Goal: Use online tool/utility: Use online tool/utility

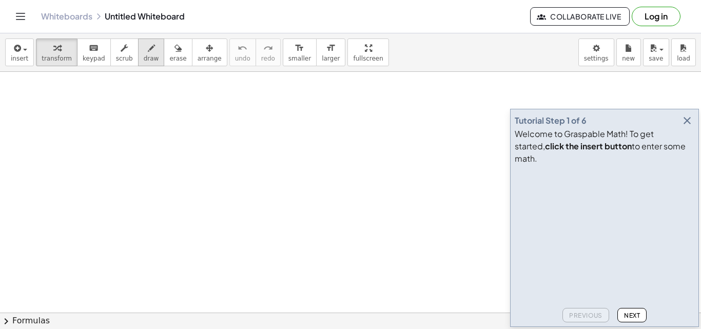
click at [144, 50] on div "button" at bounding box center [151, 48] width 15 height 12
drag, startPoint x: 64, startPoint y: 89, endPoint x: 65, endPoint y: 122, distance: 32.4
drag, startPoint x: 47, startPoint y: 126, endPoint x: 76, endPoint y: 136, distance: 30.8
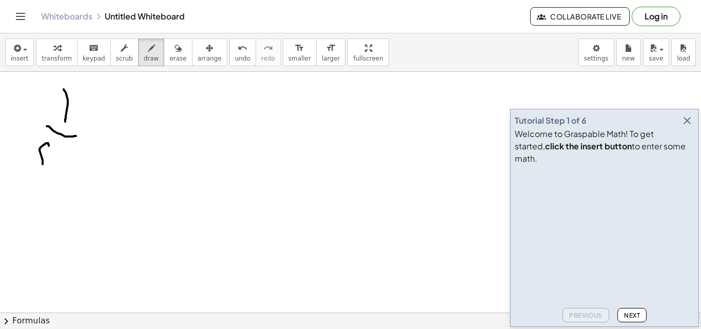
drag, startPoint x: 43, startPoint y: 164, endPoint x: 44, endPoint y: 152, distance: 11.9
drag, startPoint x: 101, startPoint y: 126, endPoint x: 114, endPoint y: 137, distance: 17.6
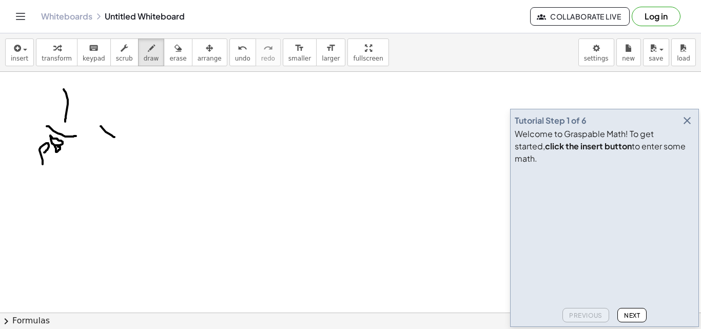
drag, startPoint x: 110, startPoint y: 118, endPoint x: 101, endPoint y: 146, distance: 30.2
drag, startPoint x: 115, startPoint y: 225, endPoint x: 124, endPoint y: 249, distance: 26.0
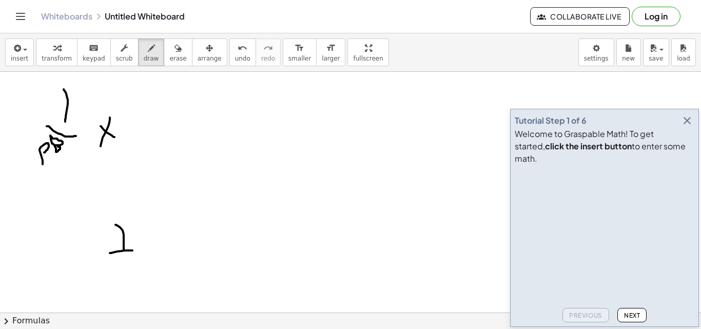
drag, startPoint x: 110, startPoint y: 253, endPoint x: 134, endPoint y: 250, distance: 24.3
click at [89, 44] on icon "keyboard" at bounding box center [94, 48] width 10 height 12
click at [93, 45] on div "keyboard" at bounding box center [94, 48] width 23 height 12
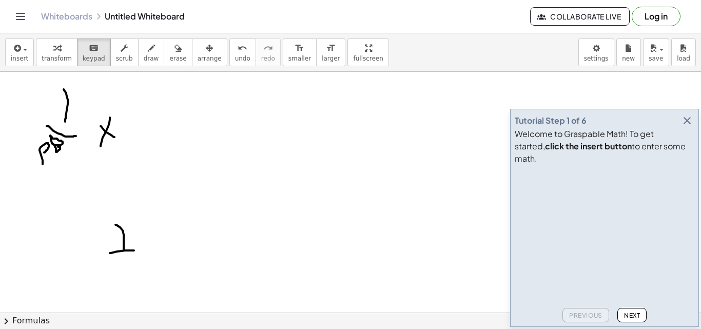
drag, startPoint x: 112, startPoint y: 259, endPoint x: 119, endPoint y: 306, distance: 48.3
click at [144, 61] on span "draw" at bounding box center [151, 58] width 15 height 7
drag, startPoint x: 109, startPoint y: 259, endPoint x: 118, endPoint y: 266, distance: 11.7
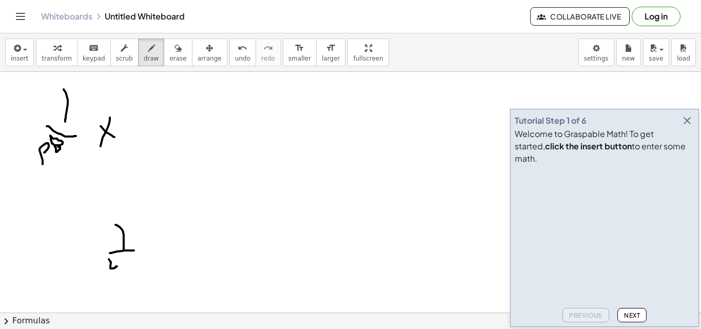
drag, startPoint x: 117, startPoint y: 258, endPoint x: 123, endPoint y: 286, distance: 28.9
drag, startPoint x: 133, startPoint y: 257, endPoint x: 139, endPoint y: 278, distance: 21.8
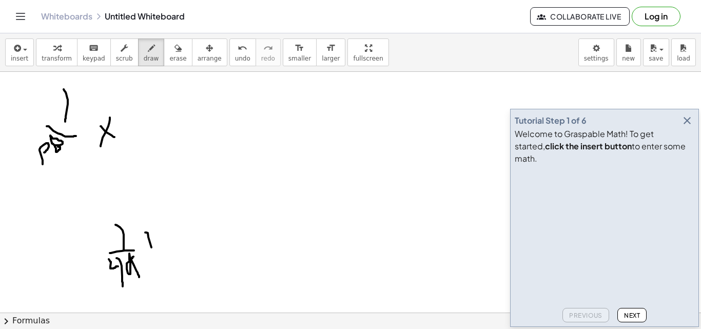
drag, startPoint x: 145, startPoint y: 232, endPoint x: 163, endPoint y: 274, distance: 45.3
drag, startPoint x: 154, startPoint y: 242, endPoint x: 145, endPoint y: 264, distance: 23.7
drag, startPoint x: 172, startPoint y: 208, endPoint x: 176, endPoint y: 237, distance: 29.4
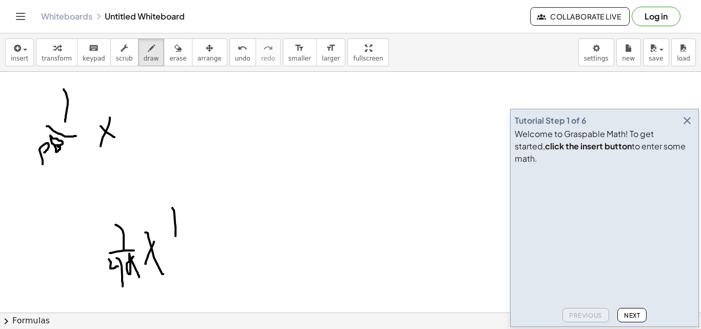
drag, startPoint x: 169, startPoint y: 243, endPoint x: 187, endPoint y: 243, distance: 18.0
drag, startPoint x: 167, startPoint y: 254, endPoint x: 176, endPoint y: 284, distance: 31.5
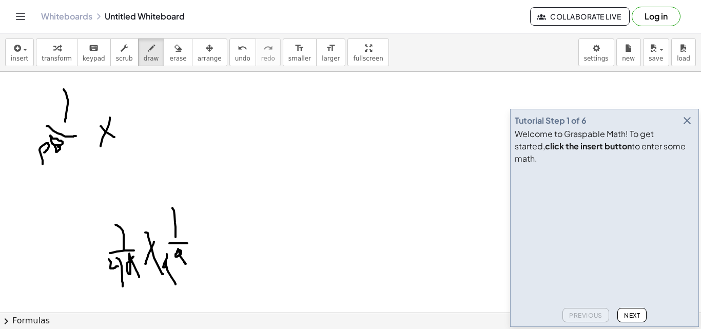
drag, startPoint x: 178, startPoint y: 249, endPoint x: 186, endPoint y: 264, distance: 16.8
drag, startPoint x: 132, startPoint y: 96, endPoint x: 141, endPoint y: 106, distance: 12.7
click at [169, 49] on div "button" at bounding box center [177, 48] width 17 height 12
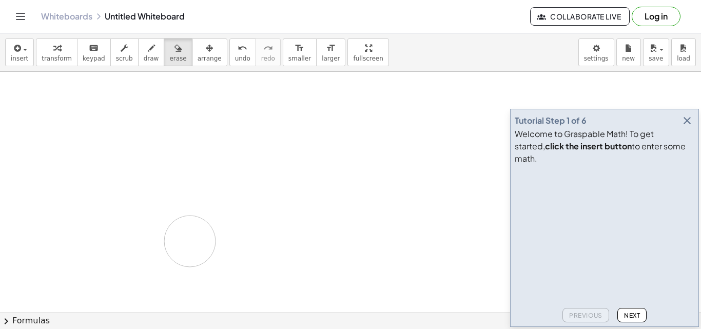
drag, startPoint x: 22, startPoint y: 88, endPoint x: 190, endPoint y: 241, distance: 227.4
click at [148, 54] on icon "button" at bounding box center [151, 48] width 7 height 12
drag, startPoint x: 91, startPoint y: 110, endPoint x: 102, endPoint y: 161, distance: 52.5
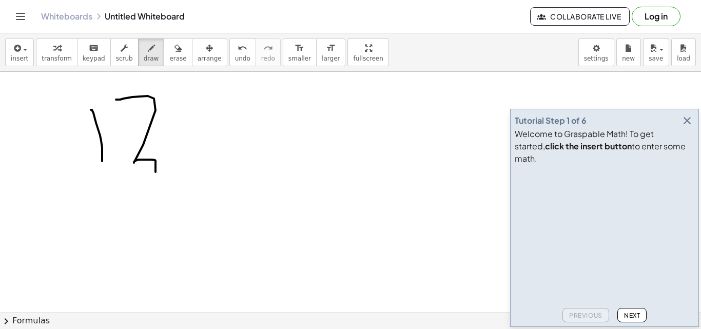
drag, startPoint x: 116, startPoint y: 100, endPoint x: 142, endPoint y: 183, distance: 87.7
drag, startPoint x: 86, startPoint y: 193, endPoint x: 140, endPoint y: 198, distance: 53.6
drag, startPoint x: 81, startPoint y: 209, endPoint x: 111, endPoint y: 248, distance: 49.4
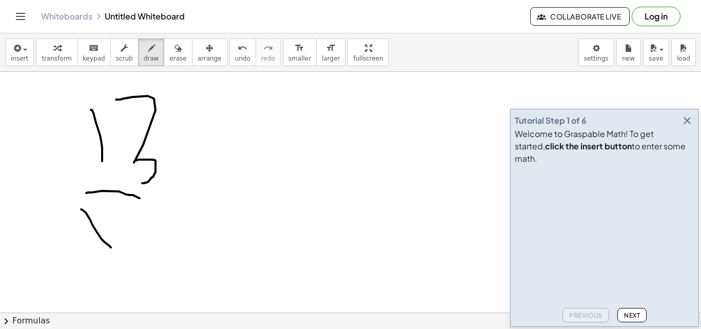
drag, startPoint x: 100, startPoint y: 213, endPoint x: 88, endPoint y: 237, distance: 26.6
drag, startPoint x: 109, startPoint y: 199, endPoint x: 106, endPoint y: 214, distance: 15.1
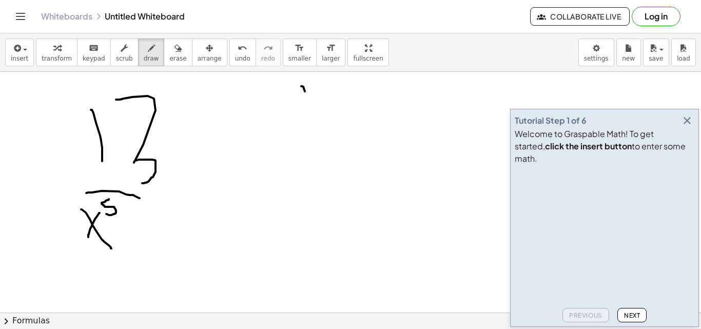
drag, startPoint x: 301, startPoint y: 86, endPoint x: 305, endPoint y: 140, distance: 53.5
drag, startPoint x: 264, startPoint y: 157, endPoint x: 360, endPoint y: 165, distance: 96.3
drag, startPoint x: 260, startPoint y: 180, endPoint x: 264, endPoint y: 203, distance: 23.9
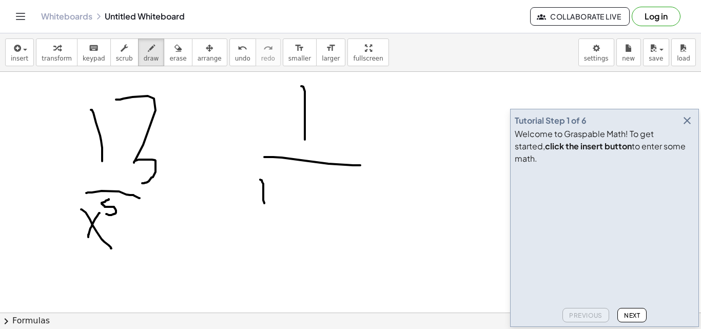
drag, startPoint x: 276, startPoint y: 173, endPoint x: 292, endPoint y: 210, distance: 39.8
drag, startPoint x: 304, startPoint y: 171, endPoint x: 307, endPoint y: 201, distance: 29.9
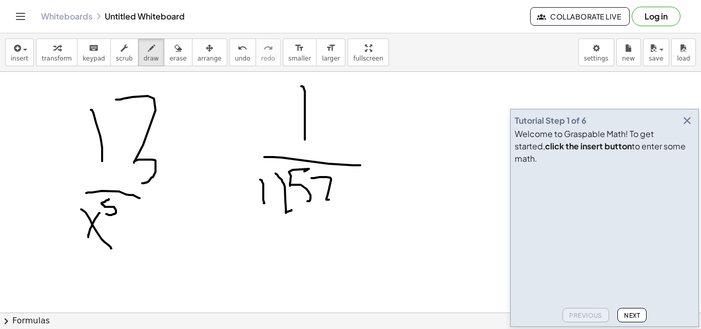
drag, startPoint x: 312, startPoint y: 178, endPoint x: 338, endPoint y: 194, distance: 31.1
drag, startPoint x: 336, startPoint y: 174, endPoint x: 344, endPoint y: 206, distance: 33.2
drag, startPoint x: 356, startPoint y: 179, endPoint x: 362, endPoint y: 179, distance: 6.7
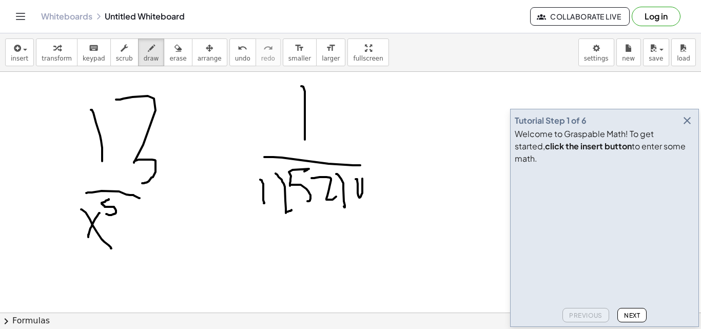
click at [238, 51] on icon "undo" at bounding box center [243, 48] width 10 height 12
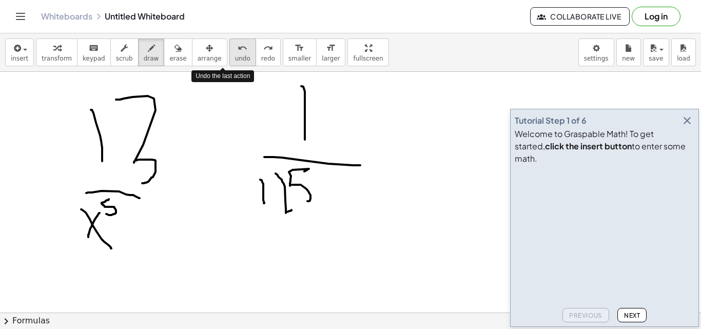
click at [238, 51] on icon "undo" at bounding box center [243, 48] width 10 height 12
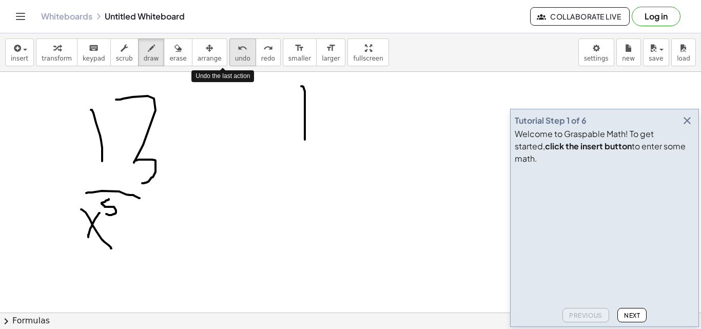
click at [238, 51] on icon "undo" at bounding box center [243, 48] width 10 height 12
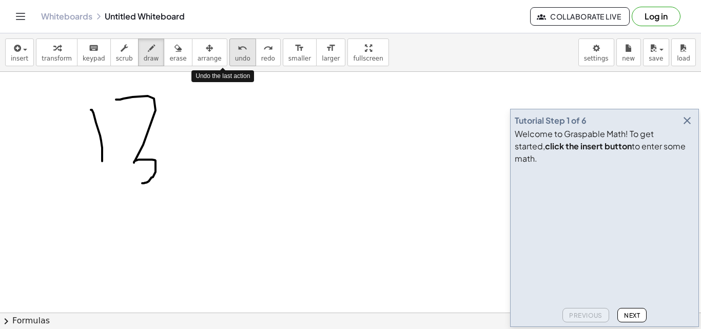
click at [238, 51] on icon "undo" at bounding box center [243, 48] width 10 height 12
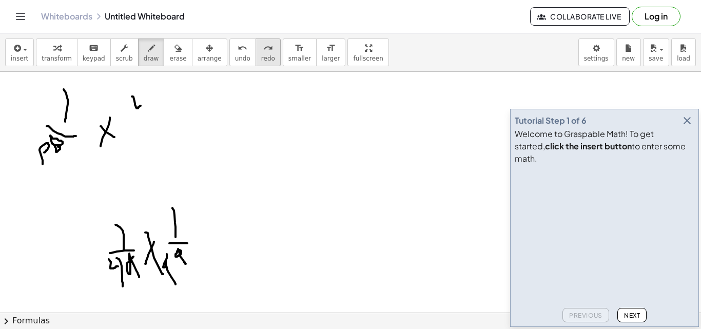
click at [261, 53] on div "redo" at bounding box center [268, 48] width 14 height 12
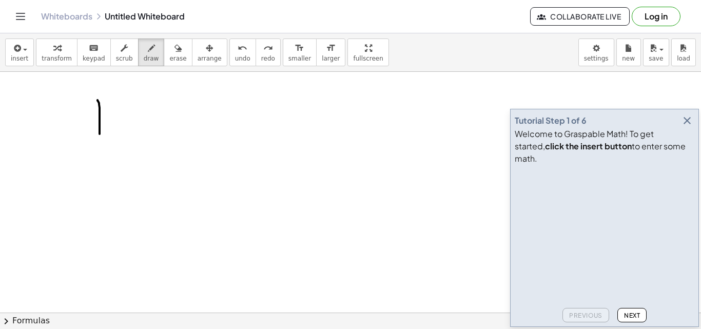
drag, startPoint x: 98, startPoint y: 100, endPoint x: 100, endPoint y: 134, distance: 33.9
drag, startPoint x: 133, startPoint y: 113, endPoint x: 150, endPoint y: 134, distance: 26.7
drag, startPoint x: 147, startPoint y: 118, endPoint x: 133, endPoint y: 139, distance: 24.8
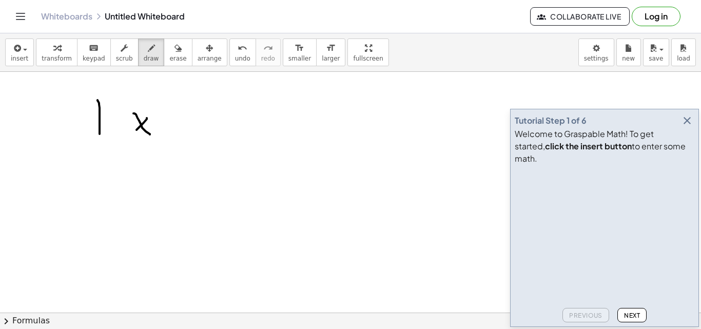
drag, startPoint x: 82, startPoint y: 191, endPoint x: 89, endPoint y: 226, distance: 35.6
drag, startPoint x: 68, startPoint y: 236, endPoint x: 101, endPoint y: 240, distance: 32.6
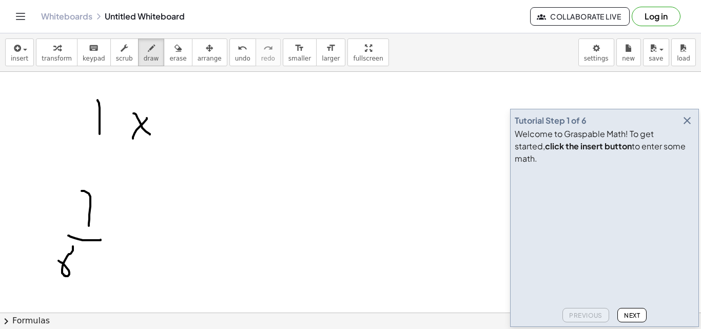
drag, startPoint x: 73, startPoint y: 246, endPoint x: 59, endPoint y: 261, distance: 20.3
drag, startPoint x: 77, startPoint y: 257, endPoint x: 97, endPoint y: 262, distance: 20.0
drag, startPoint x: 90, startPoint y: 253, endPoint x: 98, endPoint y: 282, distance: 30.4
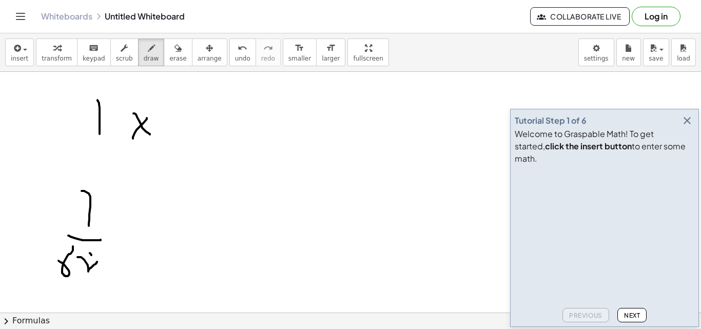
drag, startPoint x: 122, startPoint y: 219, endPoint x: 143, endPoint y: 263, distance: 48.9
drag, startPoint x: 142, startPoint y: 226, endPoint x: 107, endPoint y: 263, distance: 50.8
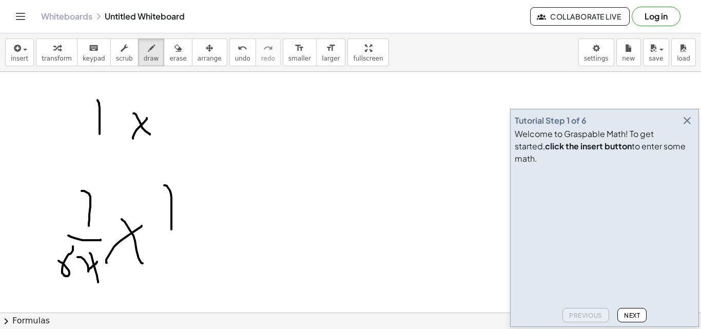
drag, startPoint x: 164, startPoint y: 185, endPoint x: 171, endPoint y: 231, distance: 46.7
drag, startPoint x: 152, startPoint y: 234, endPoint x: 206, endPoint y: 245, distance: 55.0
drag, startPoint x: 157, startPoint y: 254, endPoint x: 171, endPoint y: 256, distance: 14.6
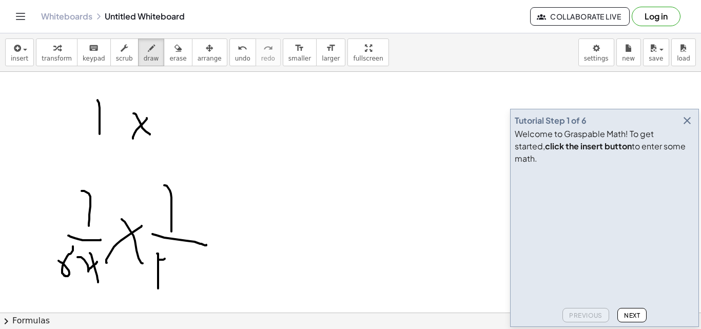
drag, startPoint x: 179, startPoint y: 248, endPoint x: 189, endPoint y: 266, distance: 20.4
drag, startPoint x: 201, startPoint y: 247, endPoint x: 201, endPoint y: 261, distance: 13.9
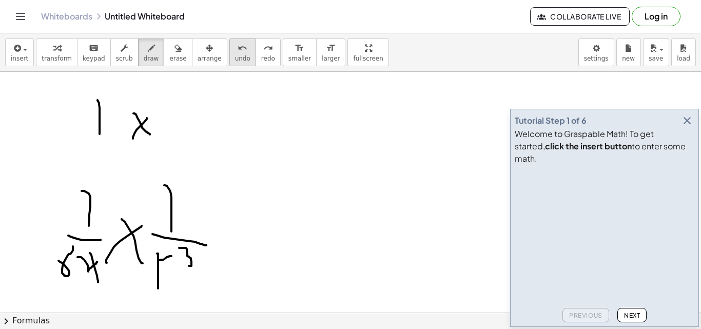
click at [238, 46] on icon "undo" at bounding box center [243, 48] width 10 height 12
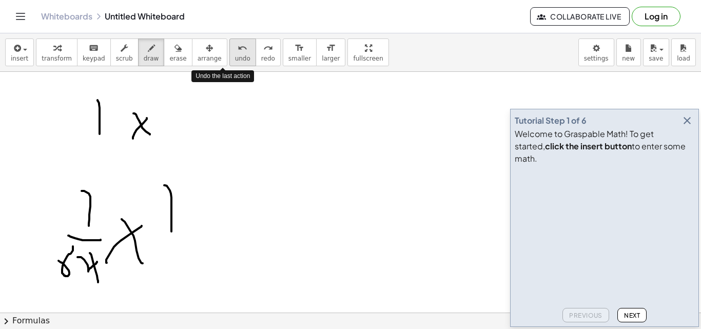
click at [238, 46] on icon "undo" at bounding box center [243, 48] width 10 height 12
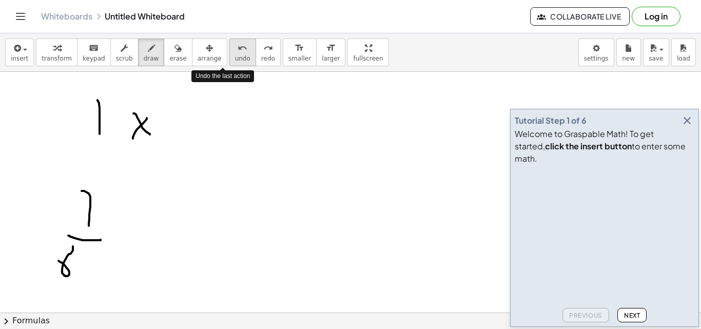
click at [238, 46] on icon "undo" at bounding box center [243, 48] width 10 height 12
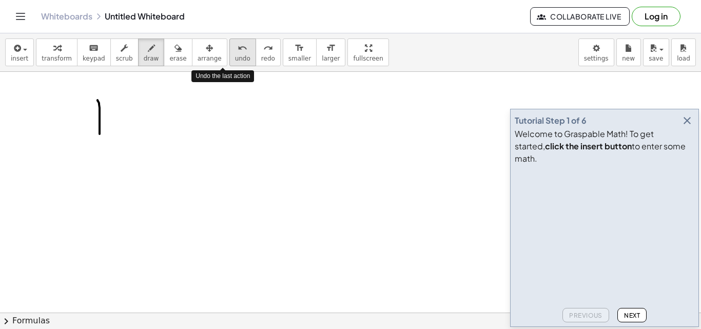
click at [238, 46] on icon "undo" at bounding box center [243, 48] width 10 height 12
drag, startPoint x: 47, startPoint y: 90, endPoint x: 48, endPoint y: 122, distance: 32.3
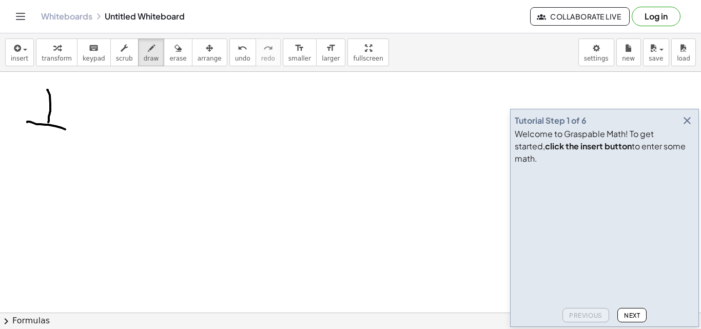
drag, startPoint x: 27, startPoint y: 122, endPoint x: 83, endPoint y: 137, distance: 57.9
drag, startPoint x: 29, startPoint y: 131, endPoint x: 28, endPoint y: 180, distance: 48.3
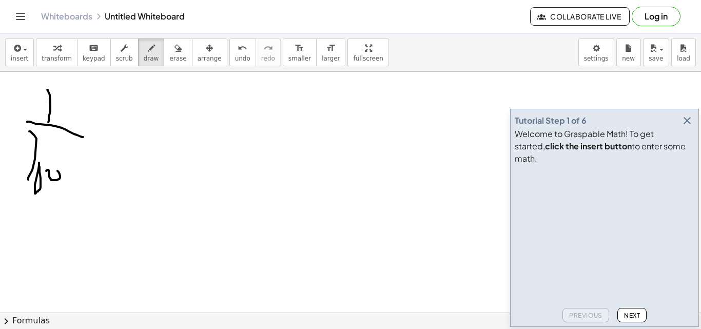
drag, startPoint x: 77, startPoint y: 133, endPoint x: 95, endPoint y: 127, distance: 18.8
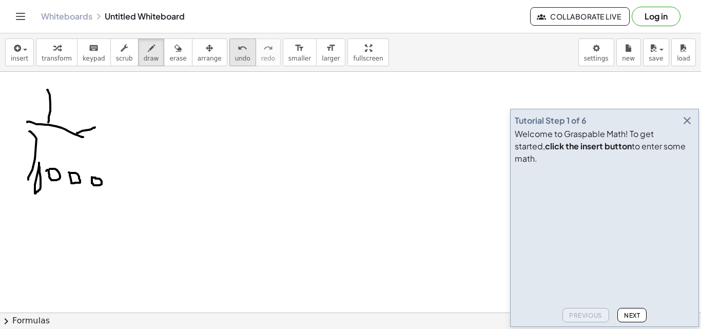
click at [235, 45] on div "undo" at bounding box center [242, 48] width 15 height 12
drag, startPoint x: 60, startPoint y: 180, endPoint x: 50, endPoint y: 188, distance: 13.1
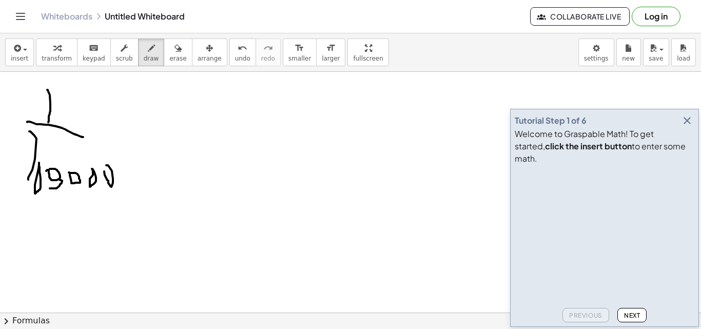
drag, startPoint x: 104, startPoint y: 171, endPoint x: 106, endPoint y: 165, distance: 6.5
drag, startPoint x: 131, startPoint y: 185, endPoint x: 125, endPoint y: 197, distance: 12.6
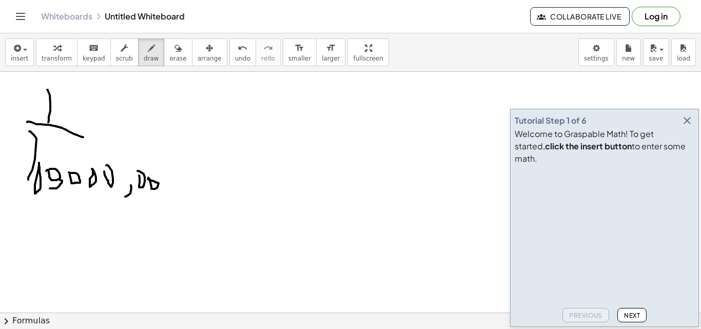
drag, startPoint x: 82, startPoint y: 134, endPoint x: 177, endPoint y: 135, distance: 95.0
drag, startPoint x: 211, startPoint y: 129, endPoint x: 245, endPoint y: 141, distance: 35.9
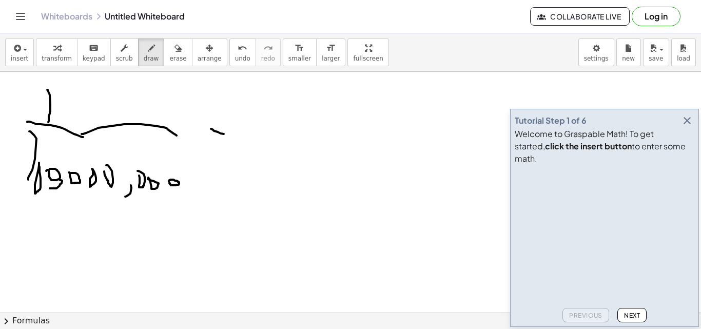
drag, startPoint x: 233, startPoint y: 123, endPoint x: 222, endPoint y: 151, distance: 29.7
drag, startPoint x: 260, startPoint y: 96, endPoint x: 274, endPoint y: 110, distance: 18.9
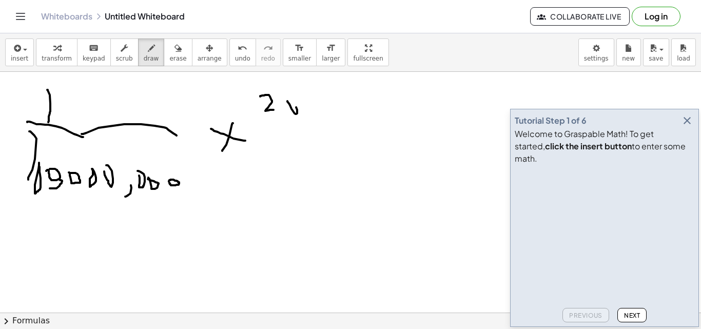
click at [169, 52] on div "button" at bounding box center [177, 48] width 17 height 12
drag, startPoint x: 267, startPoint y: 94, endPoint x: 298, endPoint y: 118, distance: 38.9
click at [148, 53] on button "draw" at bounding box center [151, 52] width 27 height 28
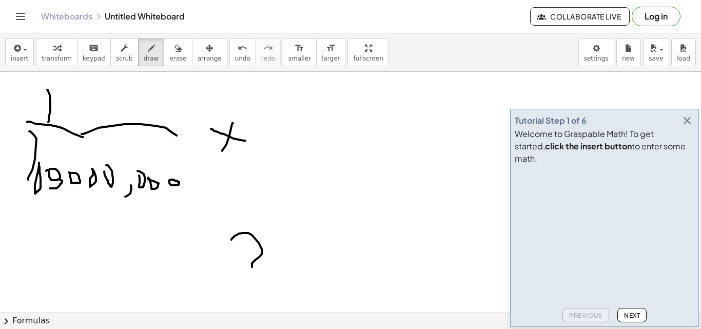
drag, startPoint x: 231, startPoint y: 240, endPoint x: 277, endPoint y: 268, distance: 53.5
drag, startPoint x: 282, startPoint y: 225, endPoint x: 315, endPoint y: 266, distance: 52.6
drag, startPoint x: 304, startPoint y: 224, endPoint x: 287, endPoint y: 256, distance: 35.8
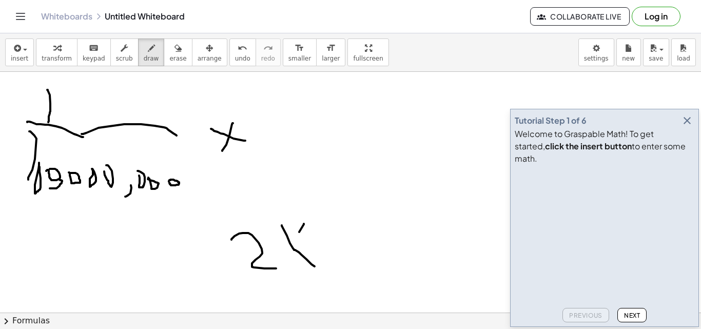
drag, startPoint x: 342, startPoint y: 189, endPoint x: 350, endPoint y: 221, distance: 32.7
drag, startPoint x: 337, startPoint y: 232, endPoint x: 375, endPoint y: 239, distance: 38.1
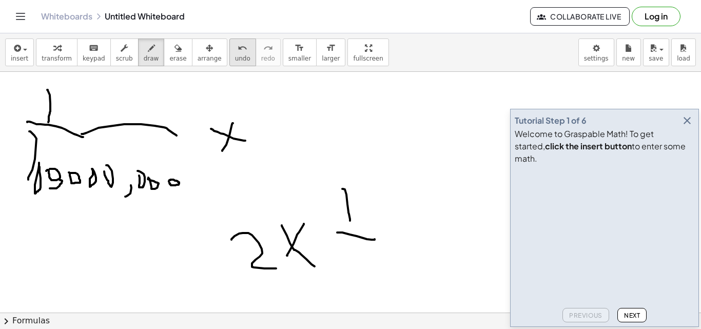
click at [238, 43] on icon "undo" at bounding box center [243, 48] width 10 height 12
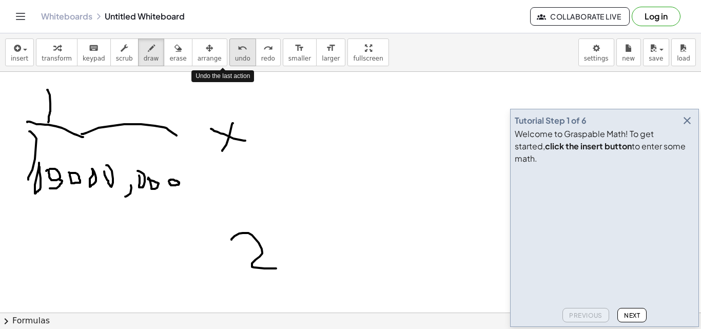
click at [238, 43] on icon "undo" at bounding box center [243, 48] width 10 height 12
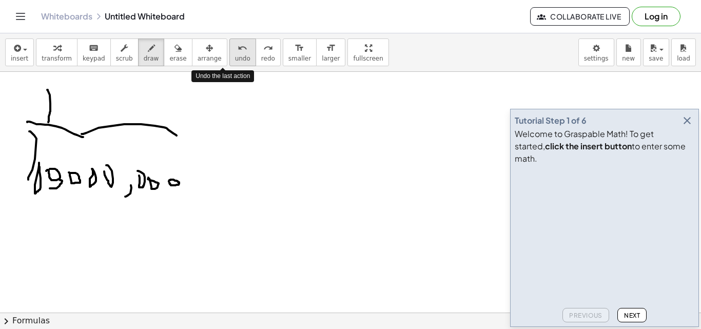
click at [238, 43] on icon "undo" at bounding box center [243, 48] width 10 height 12
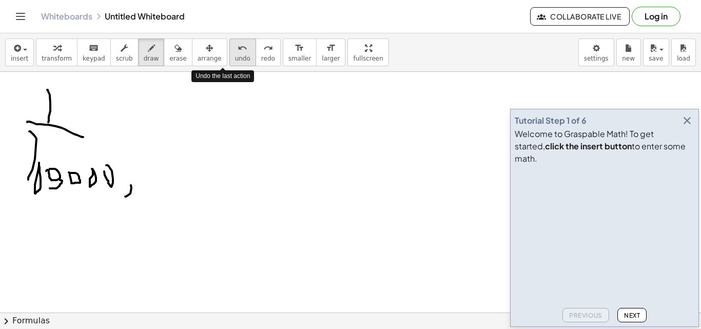
click at [238, 43] on icon "undo" at bounding box center [243, 48] width 10 height 12
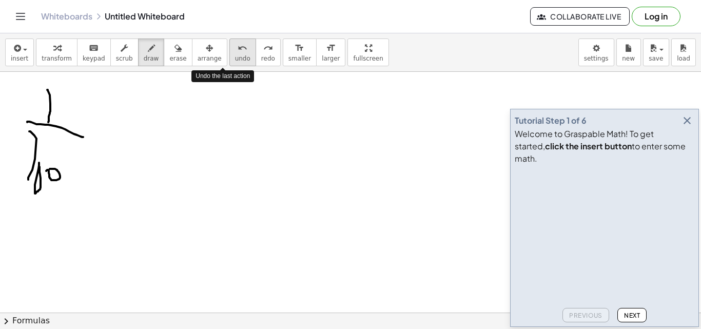
click at [238, 43] on icon "undo" at bounding box center [243, 48] width 10 height 12
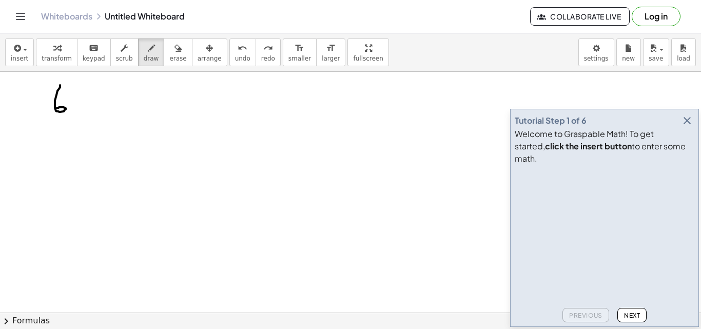
drag, startPoint x: 60, startPoint y: 85, endPoint x: 55, endPoint y: 108, distance: 23.0
drag, startPoint x: 64, startPoint y: 86, endPoint x: 75, endPoint y: 95, distance: 14.9
drag, startPoint x: 74, startPoint y: 84, endPoint x: 72, endPoint y: 131, distance: 47.3
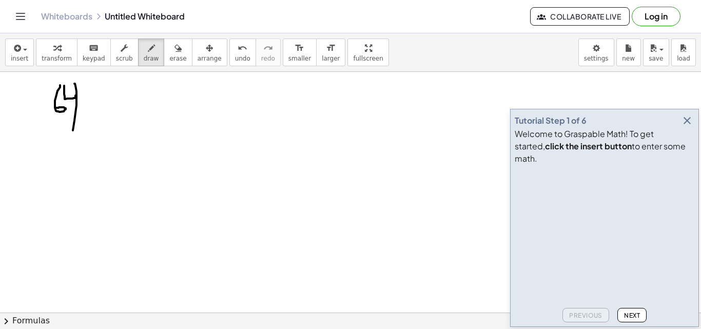
drag, startPoint x: 100, startPoint y: 87, endPoint x: 93, endPoint y: 127, distance: 41.2
drag, startPoint x: 112, startPoint y: 86, endPoint x: 119, endPoint y: 93, distance: 9.4
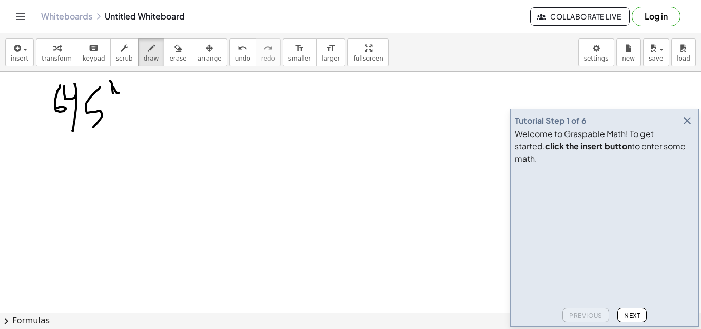
drag, startPoint x: 110, startPoint y: 81, endPoint x: 114, endPoint y: 95, distance: 15.6
drag, startPoint x: 127, startPoint y: 82, endPoint x: 125, endPoint y: 92, distance: 10.0
drag, startPoint x: 44, startPoint y: 132, endPoint x: 137, endPoint y: 142, distance: 92.9
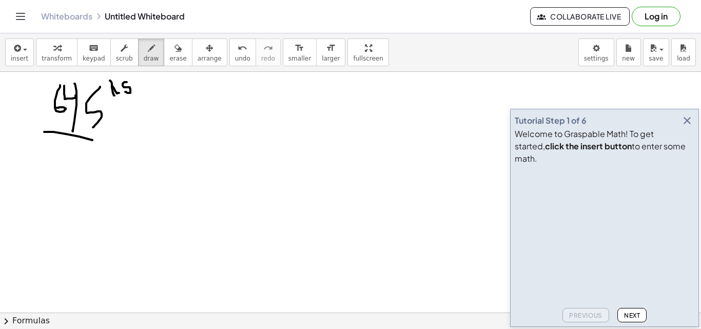
drag, startPoint x: 66, startPoint y: 152, endPoint x: 63, endPoint y: 182, distance: 29.5
drag, startPoint x: 46, startPoint y: 174, endPoint x: 74, endPoint y: 169, distance: 28.8
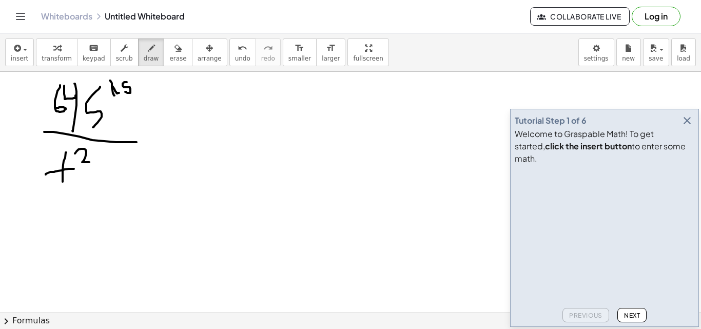
drag, startPoint x: 75, startPoint y: 153, endPoint x: 89, endPoint y: 162, distance: 16.8
drag, startPoint x: 92, startPoint y: 144, endPoint x: 90, endPoint y: 182, distance: 37.5
drag, startPoint x: 336, startPoint y: 131, endPoint x: 352, endPoint y: 133, distance: 16.0
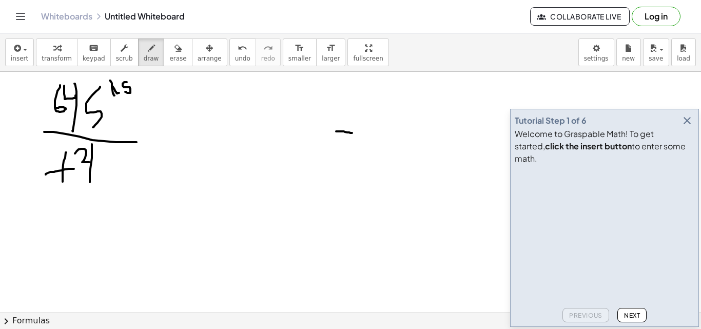
drag, startPoint x: 387, startPoint y: 107, endPoint x: 393, endPoint y: 106, distance: 5.7
drag, startPoint x: 394, startPoint y: 149, endPoint x: 441, endPoint y: 145, distance: 47.4
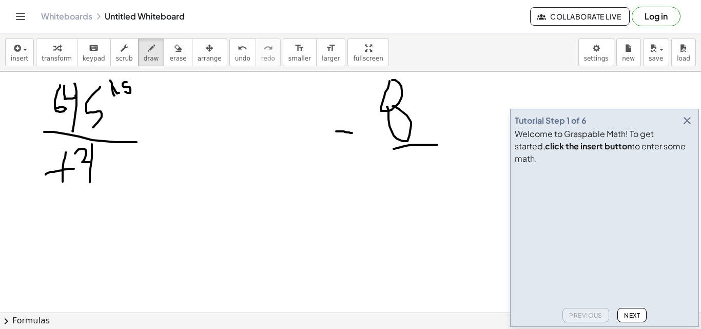
drag, startPoint x: 407, startPoint y: 164, endPoint x: 405, endPoint y: 202, distance: 38.0
drag, startPoint x: 423, startPoint y: 155, endPoint x: 422, endPoint y: 167, distance: 11.9
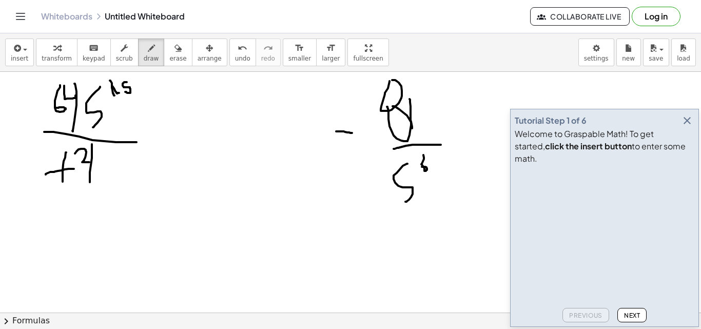
drag, startPoint x: 410, startPoint y: 99, endPoint x: 412, endPoint y: 128, distance: 29.4
drag, startPoint x: 405, startPoint y: 112, endPoint x: 430, endPoint y: 107, distance: 25.8
drag, startPoint x: 425, startPoint y: 85, endPoint x: 431, endPoint y: 97, distance: 13.5
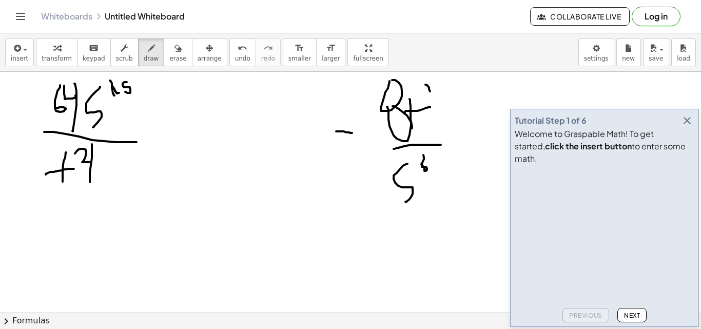
drag, startPoint x: 440, startPoint y: 84, endPoint x: 447, endPoint y: 93, distance: 11.0
drag, startPoint x: 142, startPoint y: 112, endPoint x: 166, endPoint y: 144, distance: 40.2
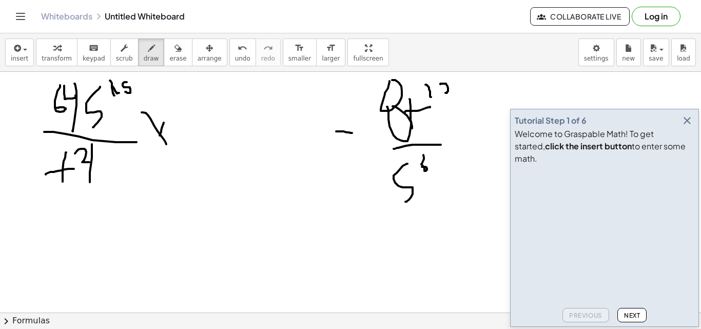
drag, startPoint x: 160, startPoint y: 135, endPoint x: 149, endPoint y: 157, distance: 23.9
drag, startPoint x: 187, startPoint y: 92, endPoint x: 184, endPoint y: 125, distance: 33.0
drag, startPoint x: 200, startPoint y: 76, endPoint x: 197, endPoint y: 103, distance: 26.8
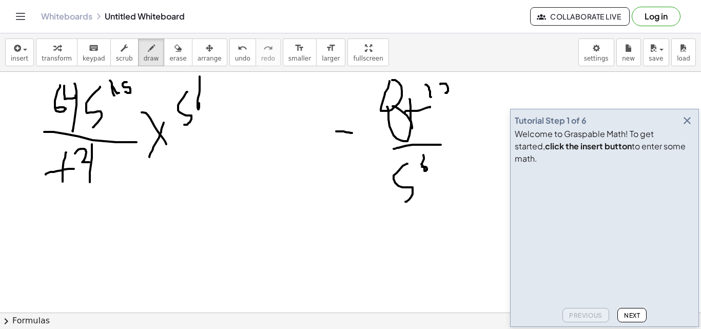
drag, startPoint x: 166, startPoint y: 134, endPoint x: 172, endPoint y: 135, distance: 5.7
drag, startPoint x: 190, startPoint y: 132, endPoint x: 217, endPoint y: 135, distance: 26.4
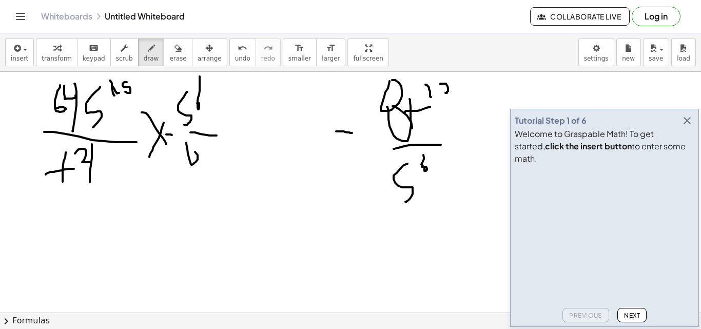
drag, startPoint x: 186, startPoint y: 143, endPoint x: 190, endPoint y: 148, distance: 6.7
drag, startPoint x: 188, startPoint y: 156, endPoint x: 191, endPoint y: 163, distance: 7.6
drag, startPoint x: 209, startPoint y: 150, endPoint x: 215, endPoint y: 178, distance: 28.3
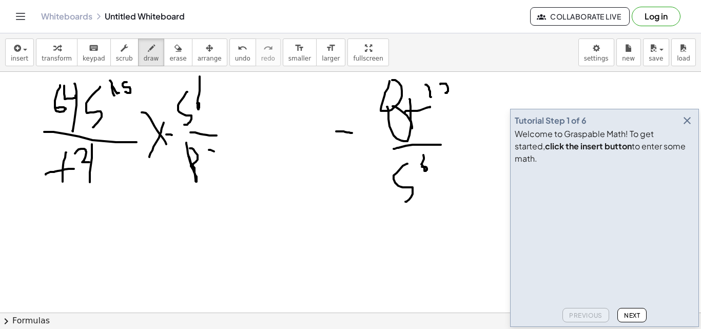
drag, startPoint x: 211, startPoint y: 170, endPoint x: 221, endPoint y: 170, distance: 10.3
drag, startPoint x: 225, startPoint y: 160, endPoint x: 230, endPoint y: 180, distance: 20.0
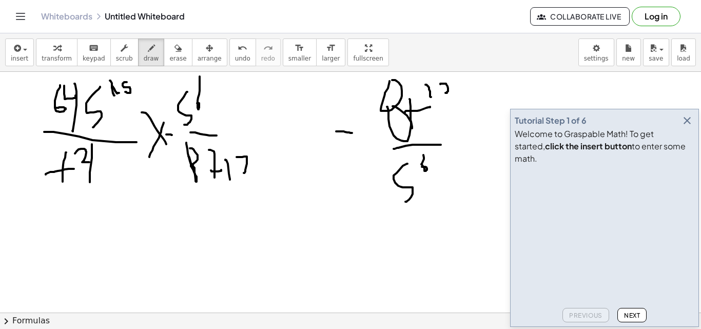
drag, startPoint x: 237, startPoint y: 157, endPoint x: 246, endPoint y: 170, distance: 16.2
click at [169, 63] on button "erase" at bounding box center [178, 52] width 28 height 28
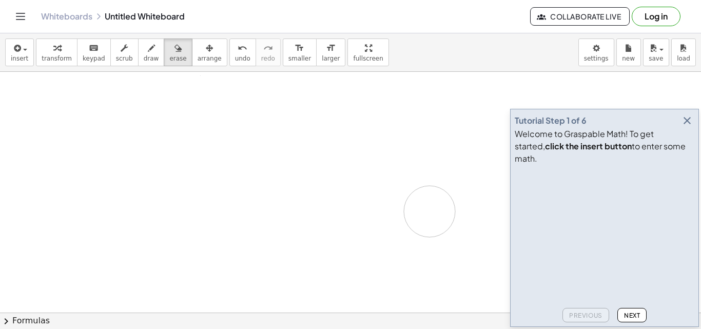
drag, startPoint x: 35, startPoint y: 78, endPoint x: 430, endPoint y: 211, distance: 416.1
click at [144, 55] on span "draw" at bounding box center [151, 58] width 15 height 7
drag, startPoint x: 38, startPoint y: 109, endPoint x: 36, endPoint y: 104, distance: 5.5
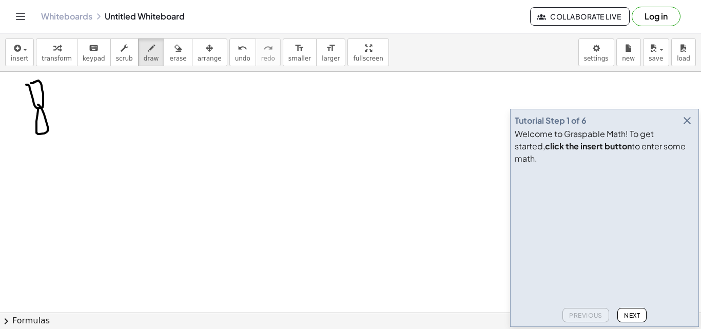
drag, startPoint x: 62, startPoint y: 98, endPoint x: 73, endPoint y: 158, distance: 61.6
drag, startPoint x: 100, startPoint y: 94, endPoint x: 129, endPoint y: 139, distance: 53.8
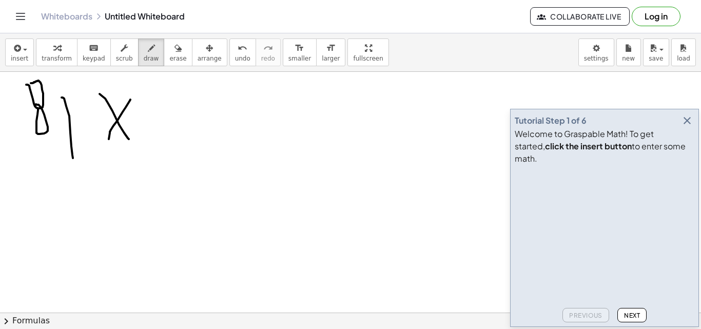
drag, startPoint x: 130, startPoint y: 100, endPoint x: 106, endPoint y: 145, distance: 51.2
drag, startPoint x: 128, startPoint y: 85, endPoint x: 147, endPoint y: 96, distance: 22.3
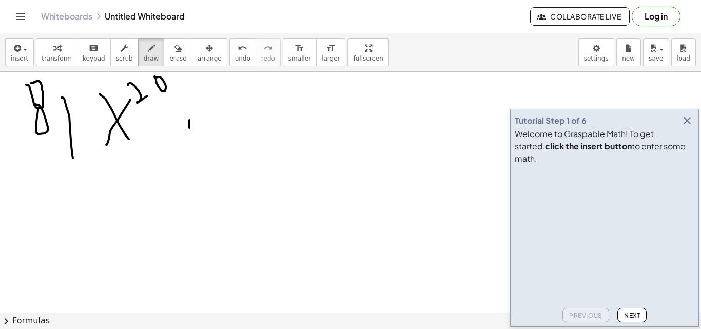
drag, startPoint x: 189, startPoint y: 120, endPoint x: 189, endPoint y: 127, distance: 7.2
drag, startPoint x: 233, startPoint y: 94, endPoint x: 254, endPoint y: 129, distance: 40.3
drag, startPoint x: 263, startPoint y: 111, endPoint x: 250, endPoint y: 166, distance: 55.8
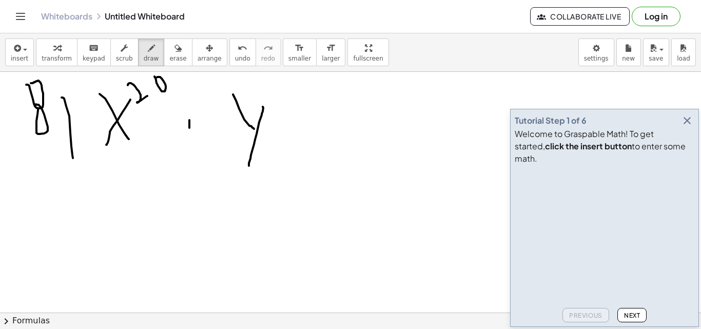
drag, startPoint x: 271, startPoint y: 87, endPoint x: 279, endPoint y: 142, distance: 55.0
drag, startPoint x: 292, startPoint y: 108, endPoint x: 286, endPoint y: 106, distance: 5.5
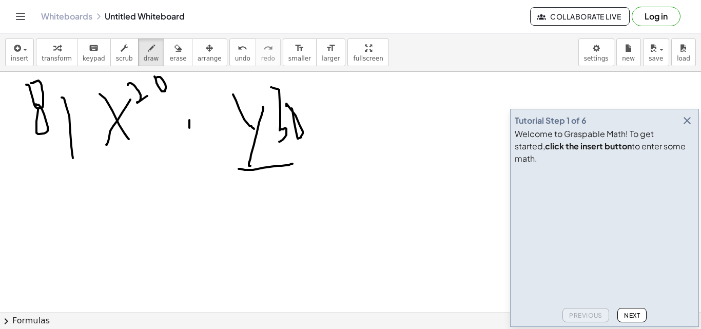
drag, startPoint x: 239, startPoint y: 169, endPoint x: 296, endPoint y: 166, distance: 57.6
drag, startPoint x: 240, startPoint y: 180, endPoint x: 233, endPoint y: 216, distance: 36.0
click at [174, 44] on icon "button" at bounding box center [177, 48] width 7 height 12
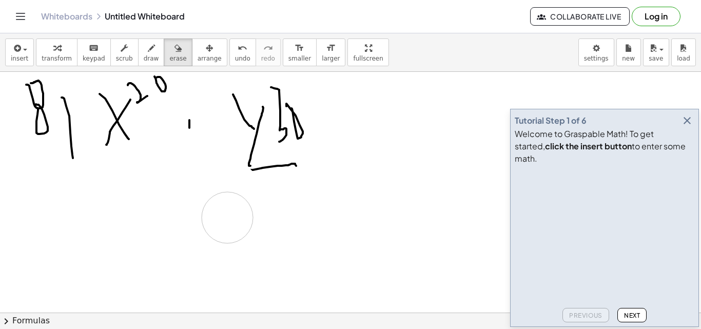
drag, startPoint x: 232, startPoint y: 187, endPoint x: 228, endPoint y: 218, distance: 30.6
click at [138, 54] on button "draw" at bounding box center [151, 52] width 27 height 28
drag, startPoint x: 231, startPoint y: 167, endPoint x: 259, endPoint y: 171, distance: 28.5
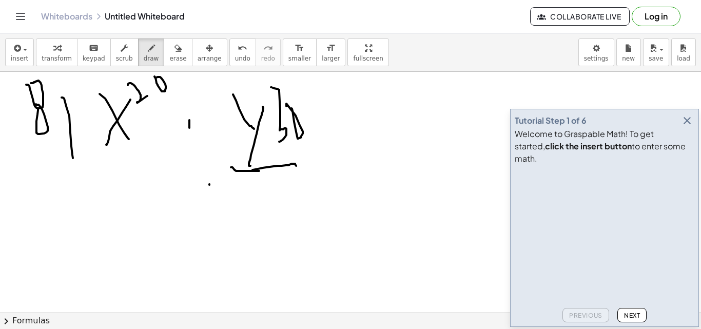
drag, startPoint x: 209, startPoint y: 184, endPoint x: 214, endPoint y: 212, distance: 28.0
drag, startPoint x: 218, startPoint y: 185, endPoint x: 228, endPoint y: 216, distance: 32.3
drag, startPoint x: 243, startPoint y: 179, endPoint x: 251, endPoint y: 201, distance: 23.5
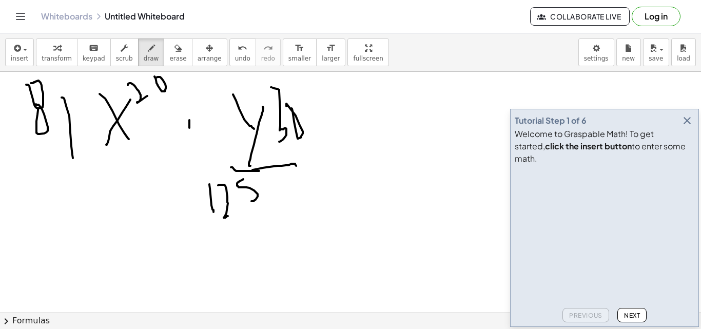
drag, startPoint x: 271, startPoint y: 183, endPoint x: 279, endPoint y: 195, distance: 14.1
drag, startPoint x: 275, startPoint y: 183, endPoint x: 268, endPoint y: 201, distance: 19.0
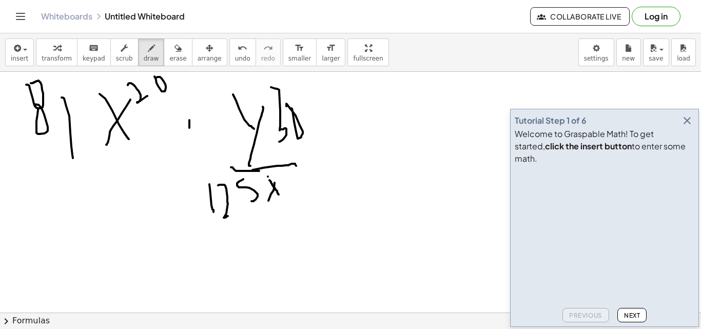
drag, startPoint x: 275, startPoint y: 173, endPoint x: 277, endPoint y: 185, distance: 11.9
drag, startPoint x: 286, startPoint y: 169, endPoint x: 287, endPoint y: 183, distance: 13.9
